Goal: Task Accomplishment & Management: Manage account settings

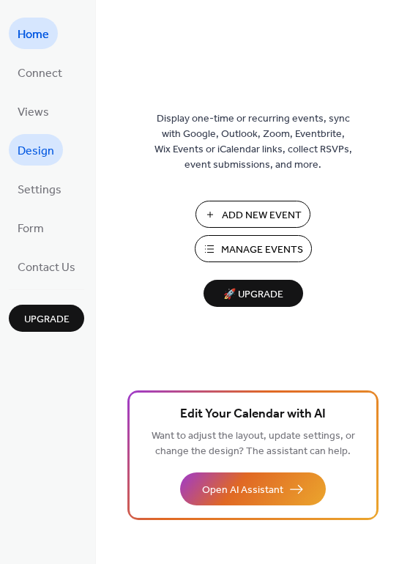
click at [41, 150] on span "Design" at bounding box center [36, 151] width 37 height 23
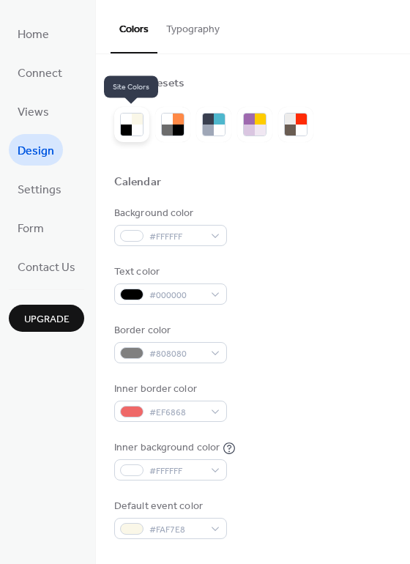
click at [128, 130] on div at bounding box center [126, 130] width 11 height 11
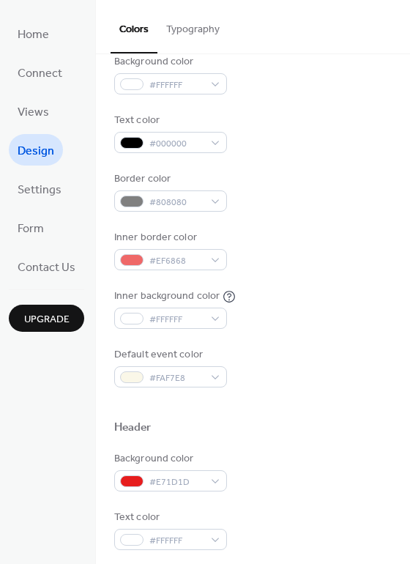
scroll to position [225, 0]
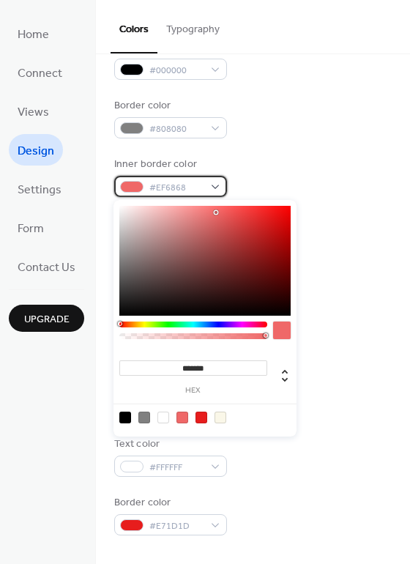
click at [215, 183] on div "#EF6868" at bounding box center [170, 186] width 113 height 21
click at [183, 188] on span "#EF6868" at bounding box center [176, 187] width 54 height 15
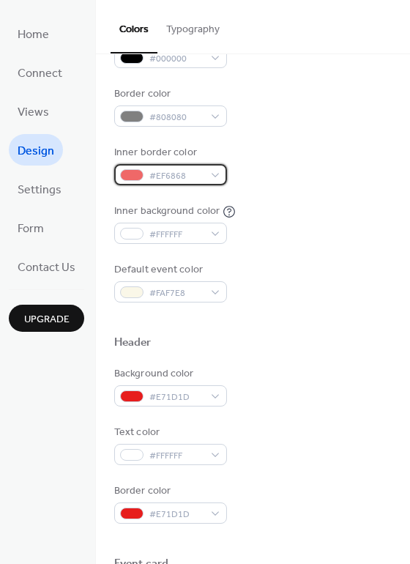
scroll to position [246, 0]
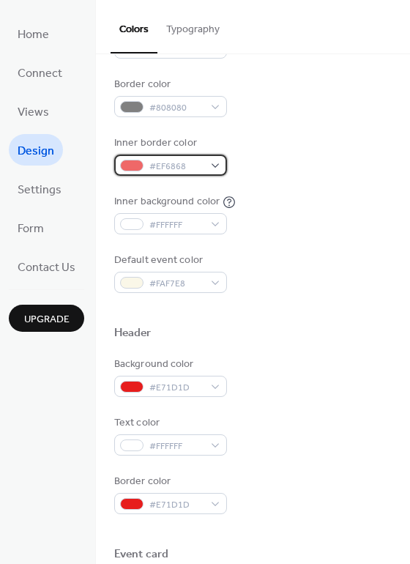
click at [215, 164] on div "#EF6868" at bounding box center [170, 165] width 113 height 21
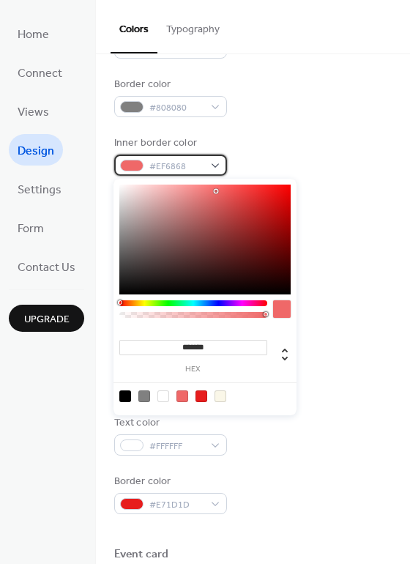
click at [149, 166] on span "#EF6868" at bounding box center [176, 166] width 54 height 15
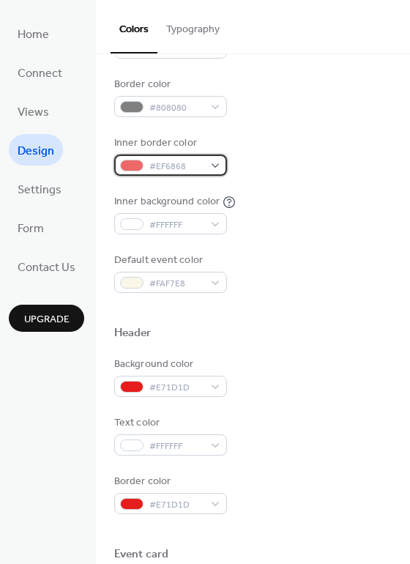
click at [169, 166] on span "#EF6868" at bounding box center [176, 166] width 54 height 15
click at [311, 139] on div "Inner border color #EF6868" at bounding box center [253, 156] width 278 height 40
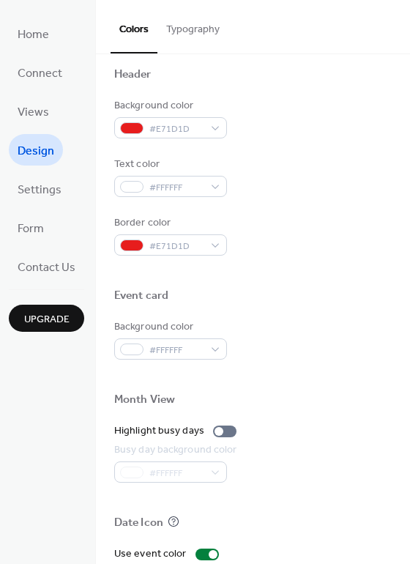
scroll to position [519, 0]
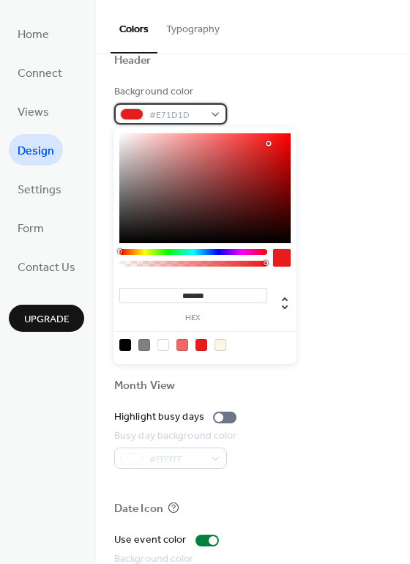
click at [171, 108] on span "#E71D1D" at bounding box center [176, 115] width 54 height 15
click at [165, 115] on span "#E71D1D" at bounding box center [176, 115] width 54 height 15
drag, startPoint x: 213, startPoint y: 296, endPoint x: 180, endPoint y: 294, distance: 33.8
click at [180, 294] on input "*******" at bounding box center [193, 295] width 148 height 15
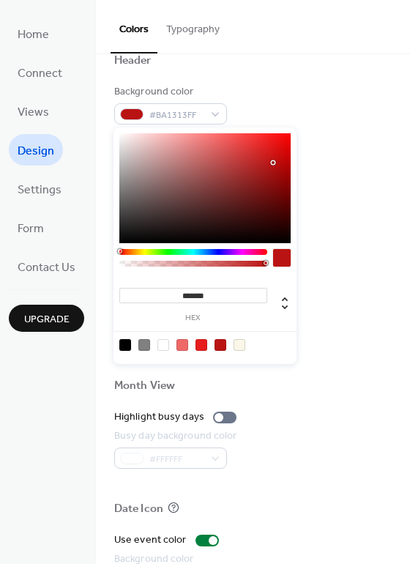
type input "*******"
click at [352, 275] on div "Event card" at bounding box center [253, 284] width 278 height 19
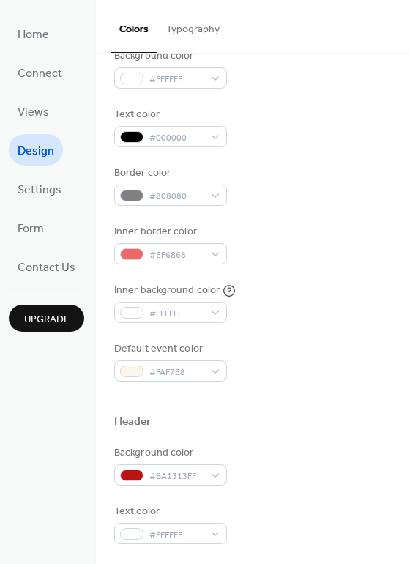
scroll to position [0, 0]
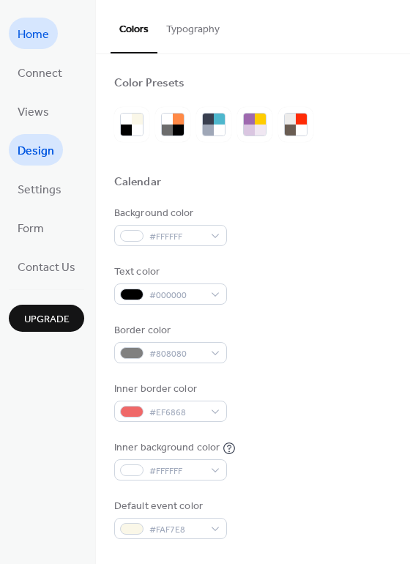
click at [48, 37] on span "Home" at bounding box center [34, 34] width 32 height 23
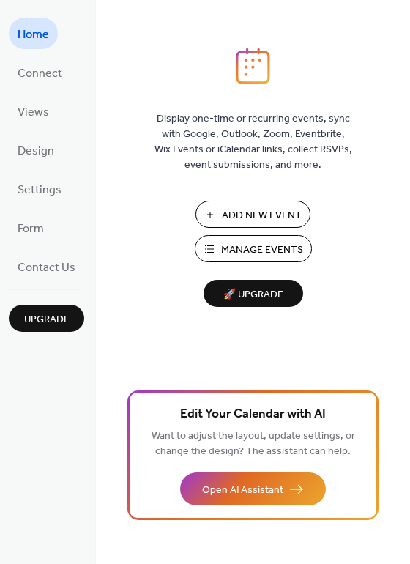
click at [233, 210] on span "Add New Event" at bounding box center [262, 215] width 80 height 15
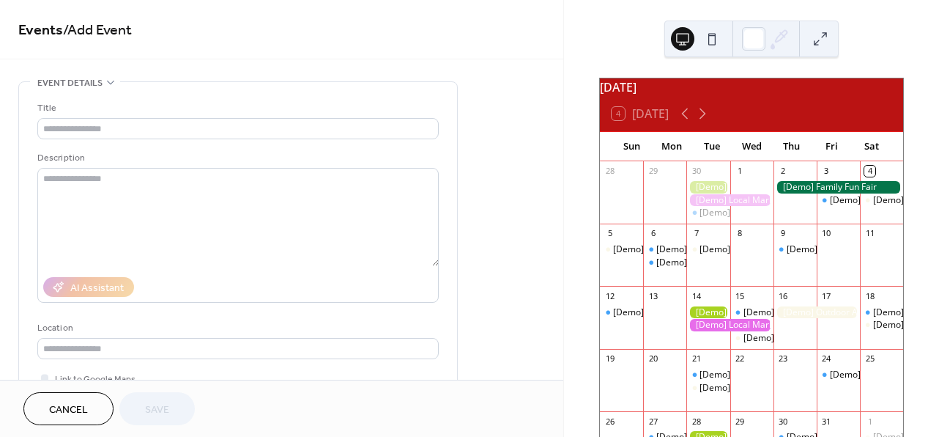
click at [90, 403] on button "Cancel" at bounding box center [68, 408] width 90 height 33
